Goal: Contribute content: Contribute content

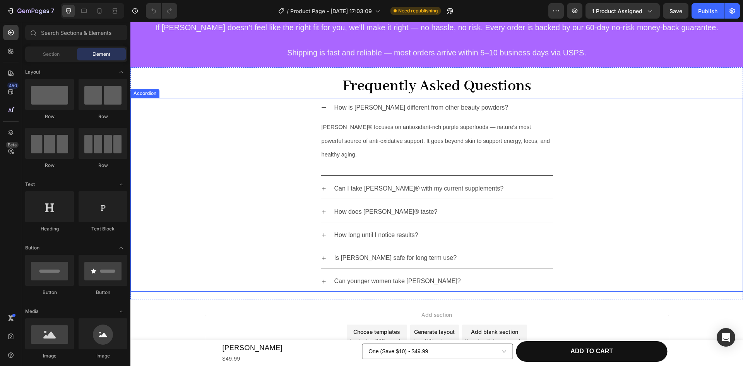
scroll to position [1126, 0]
click at [356, 207] on p "How does [PERSON_NAME]® taste?" at bounding box center [385, 212] width 103 height 11
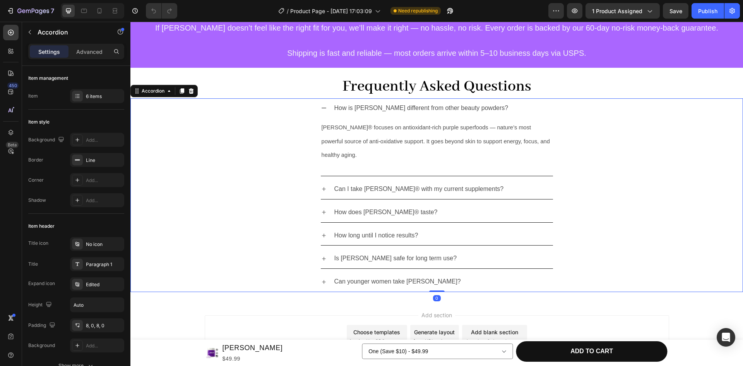
click at [321, 202] on div "How does [PERSON_NAME]® taste?" at bounding box center [437, 212] width 232 height 20
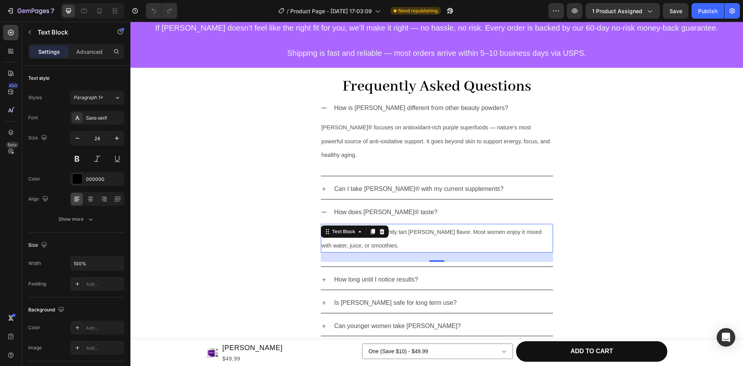
click at [407, 224] on p "It has a naturally fruity, slightly tart [PERSON_NAME] flavor. Most women enjoy…" at bounding box center [436, 237] width 231 height 27
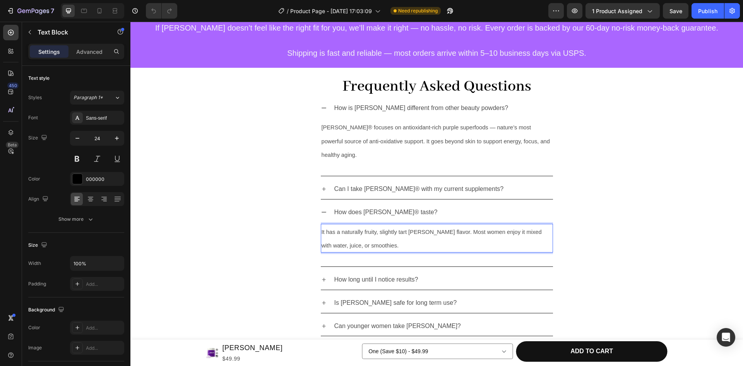
click at [468, 229] on span "It has a naturally fruity, slightly tart [PERSON_NAME] flavor. Most women enjoy…" at bounding box center [431, 239] width 220 height 20
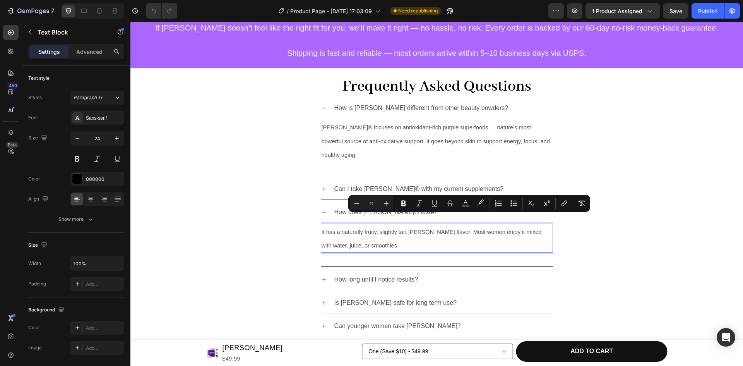
click at [457, 229] on span "It has a naturally fruity, slightly tart [PERSON_NAME] flavor. Most women enjoy…" at bounding box center [431, 239] width 220 height 20
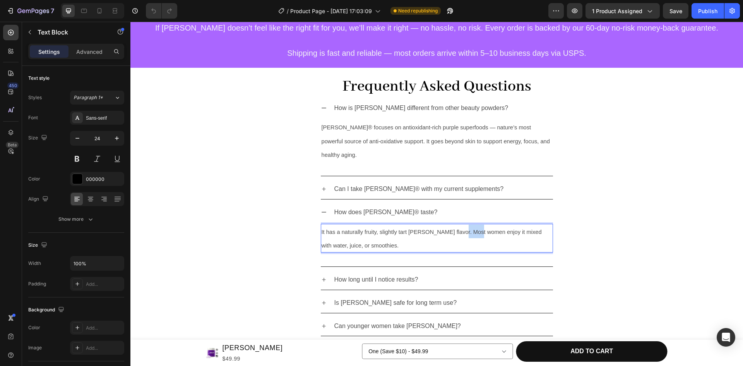
click at [457, 229] on span "It has a naturally fruity, slightly tart [PERSON_NAME] flavor. Most women enjoy…" at bounding box center [431, 239] width 220 height 20
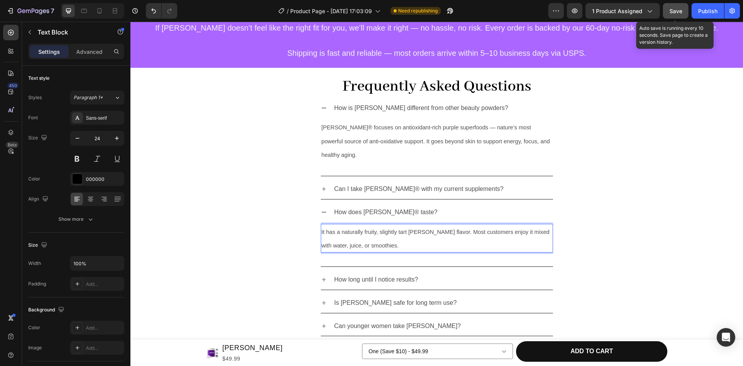
click at [678, 12] on span "Save" at bounding box center [675, 11] width 13 height 7
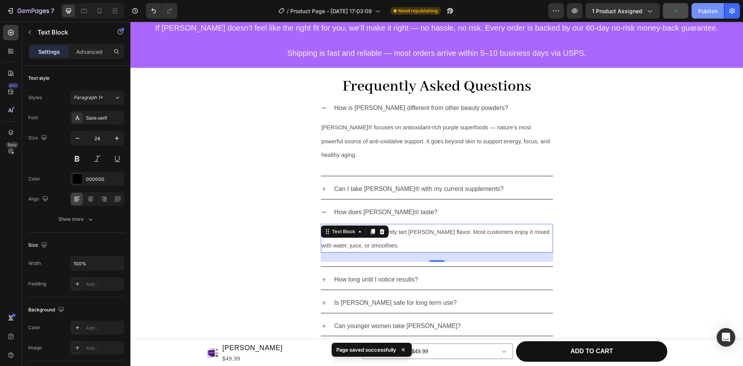
click at [706, 12] on div "Publish" at bounding box center [707, 11] width 19 height 8
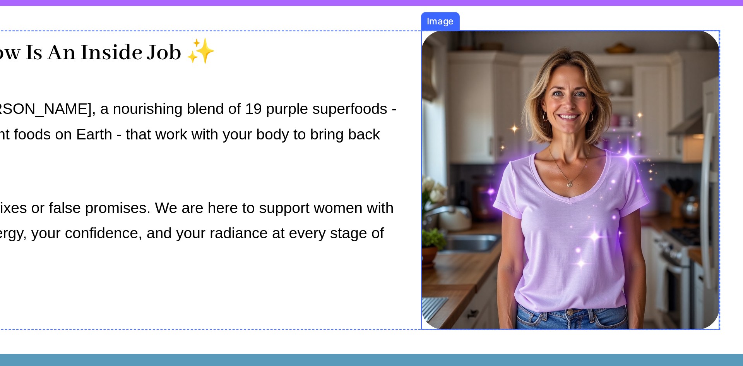
scroll to position [506, 0]
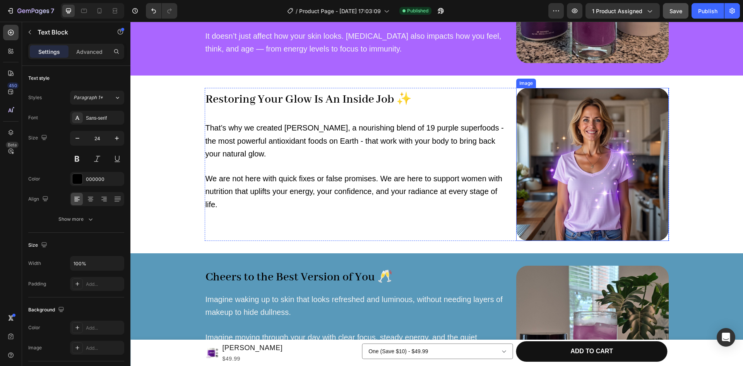
click at [571, 169] on img at bounding box center [592, 164] width 153 height 153
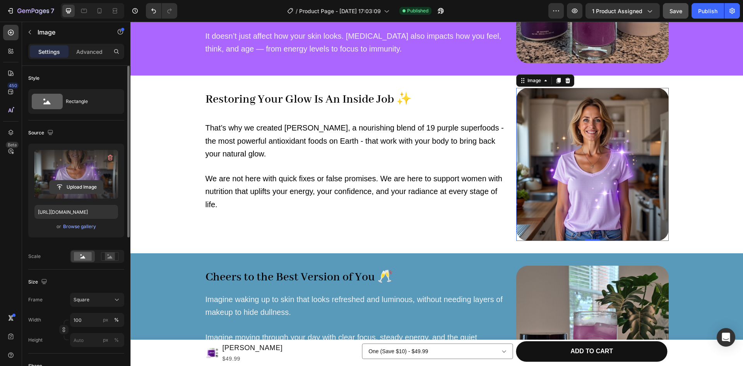
click at [76, 187] on input "file" at bounding box center [76, 186] width 53 height 13
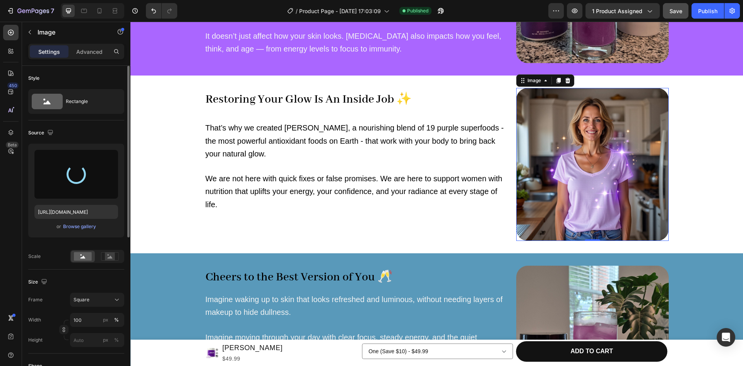
type input "[URL][DOMAIN_NAME]"
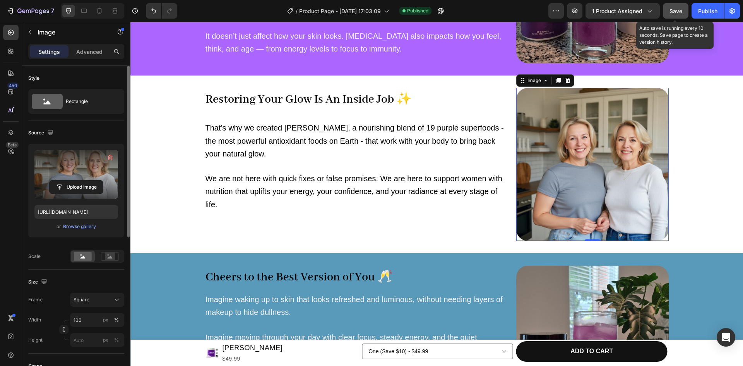
click at [681, 15] on div "Save" at bounding box center [675, 11] width 13 height 8
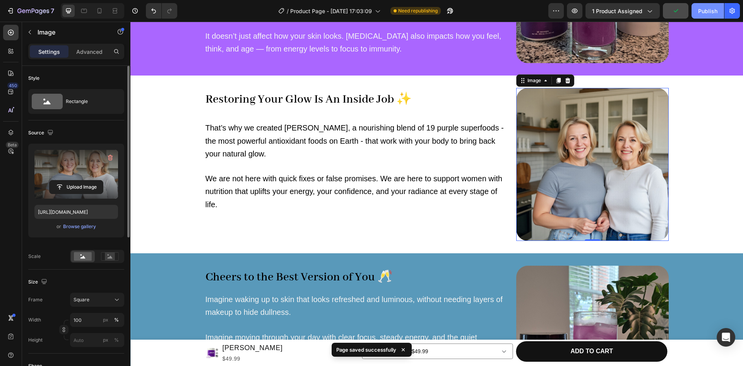
click at [702, 14] on div "Publish" at bounding box center [707, 11] width 19 height 8
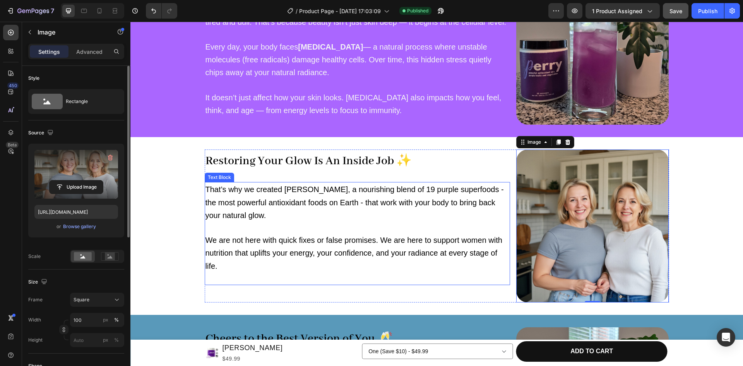
scroll to position [444, 0]
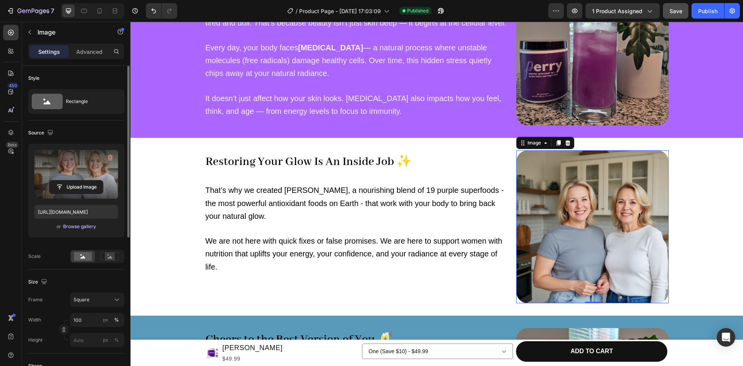
click at [70, 226] on div "Browse gallery" at bounding box center [79, 226] width 33 height 7
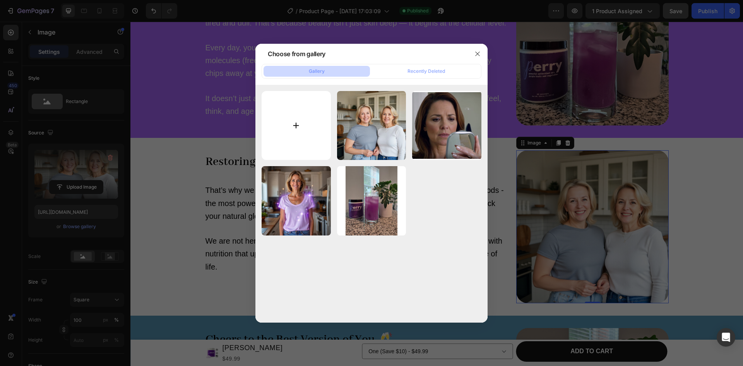
click at [298, 105] on input "file" at bounding box center [296, 125] width 69 height 69
type input "C:\fakepath\friends pic2-min.jpg"
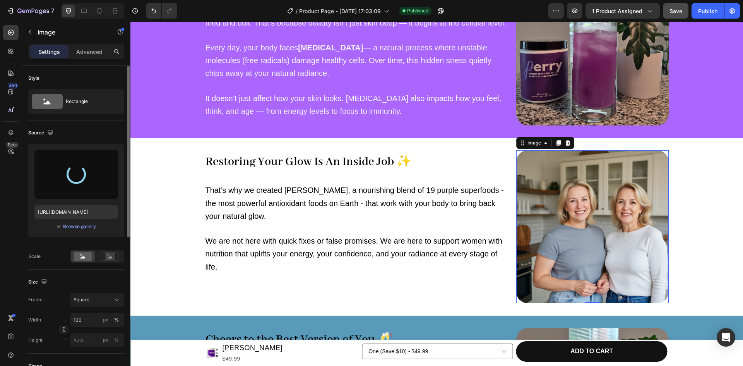
type input "[URL][DOMAIN_NAME]"
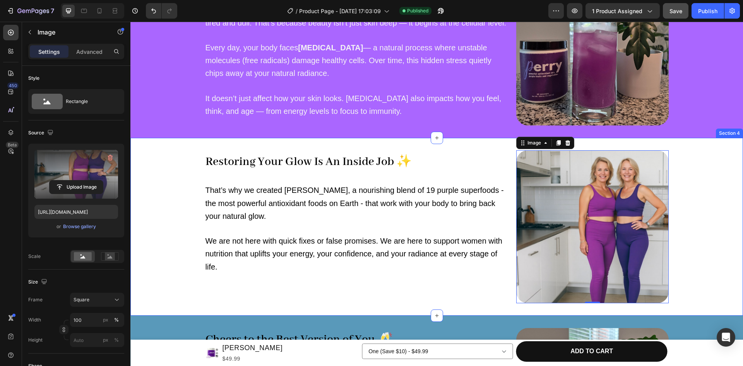
click at [692, 215] on div "Restoring Your Glow Is An Inside Job ✨ Heading That’s why we created [PERSON_NA…" at bounding box center [436, 226] width 612 height 153
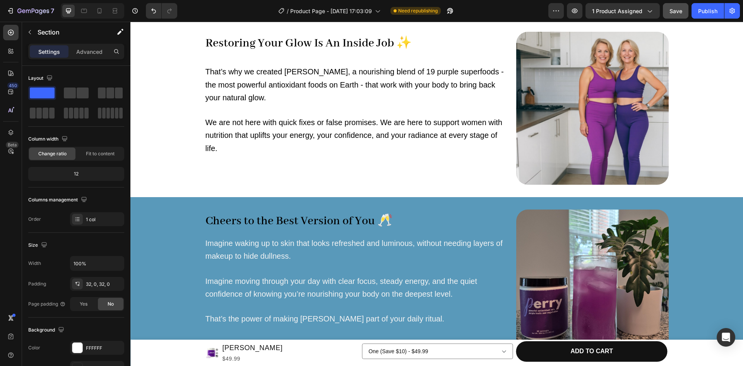
scroll to position [529, 0]
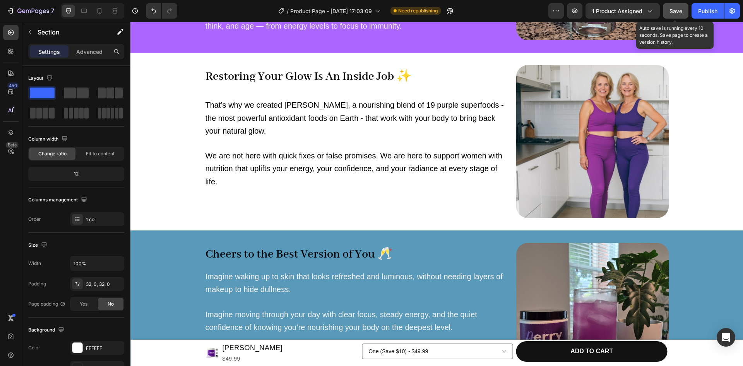
click at [680, 11] on span "Save" at bounding box center [675, 11] width 13 height 7
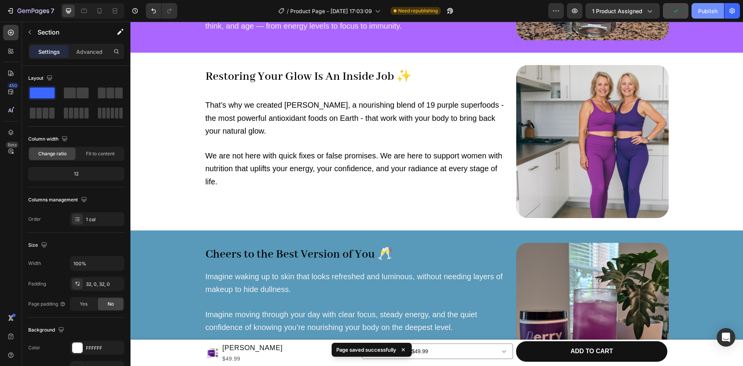
click at [711, 17] on button "Publish" at bounding box center [707, 10] width 32 height 15
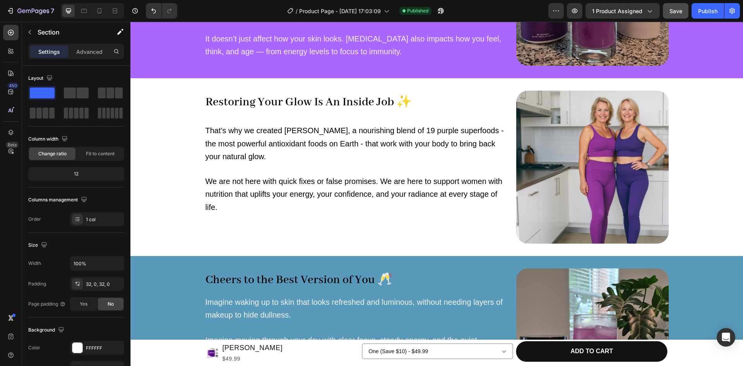
scroll to position [503, 0]
click at [698, 14] on div "Publish" at bounding box center [707, 11] width 19 height 8
